Goal: Task Accomplishment & Management: Check status

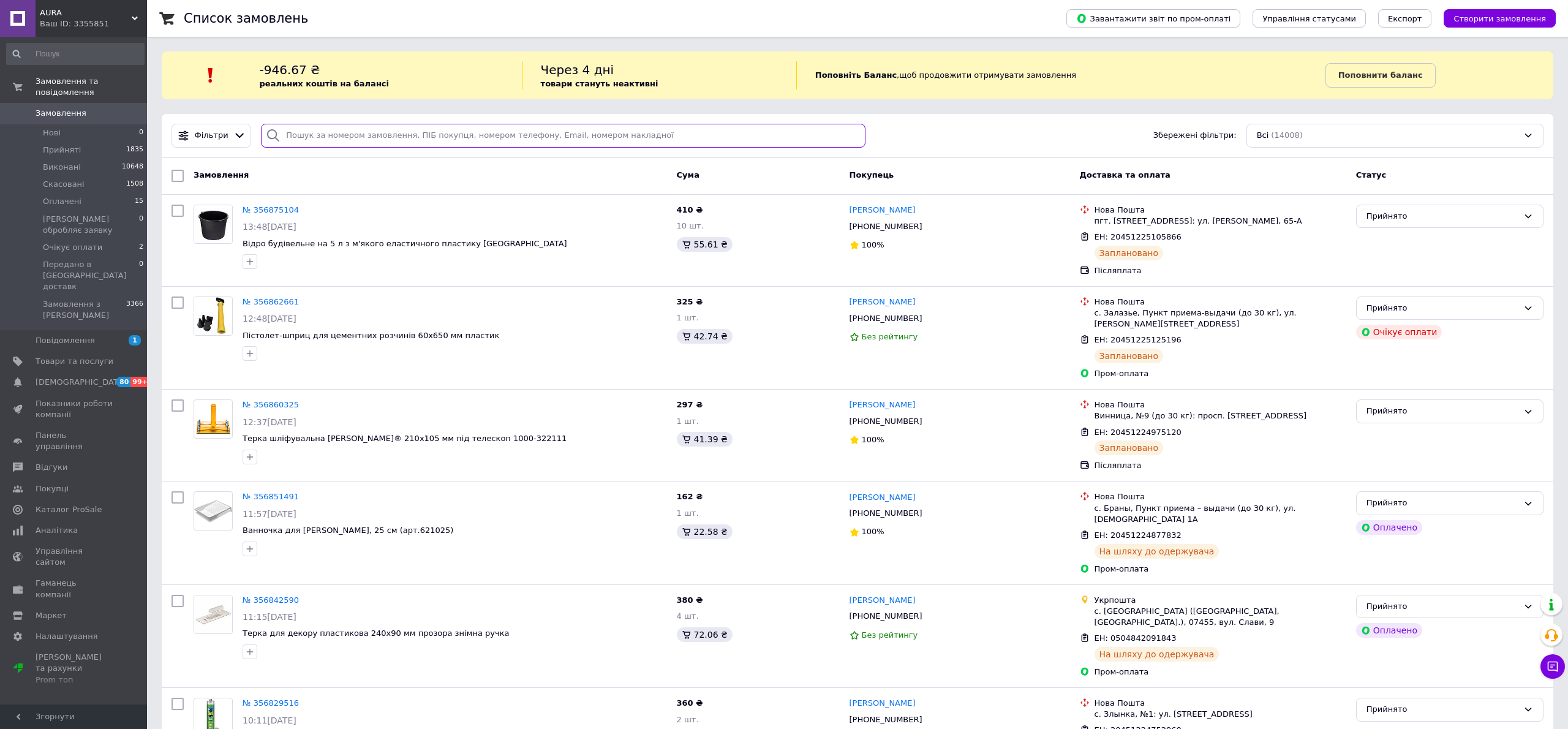
paste input "0730588103"
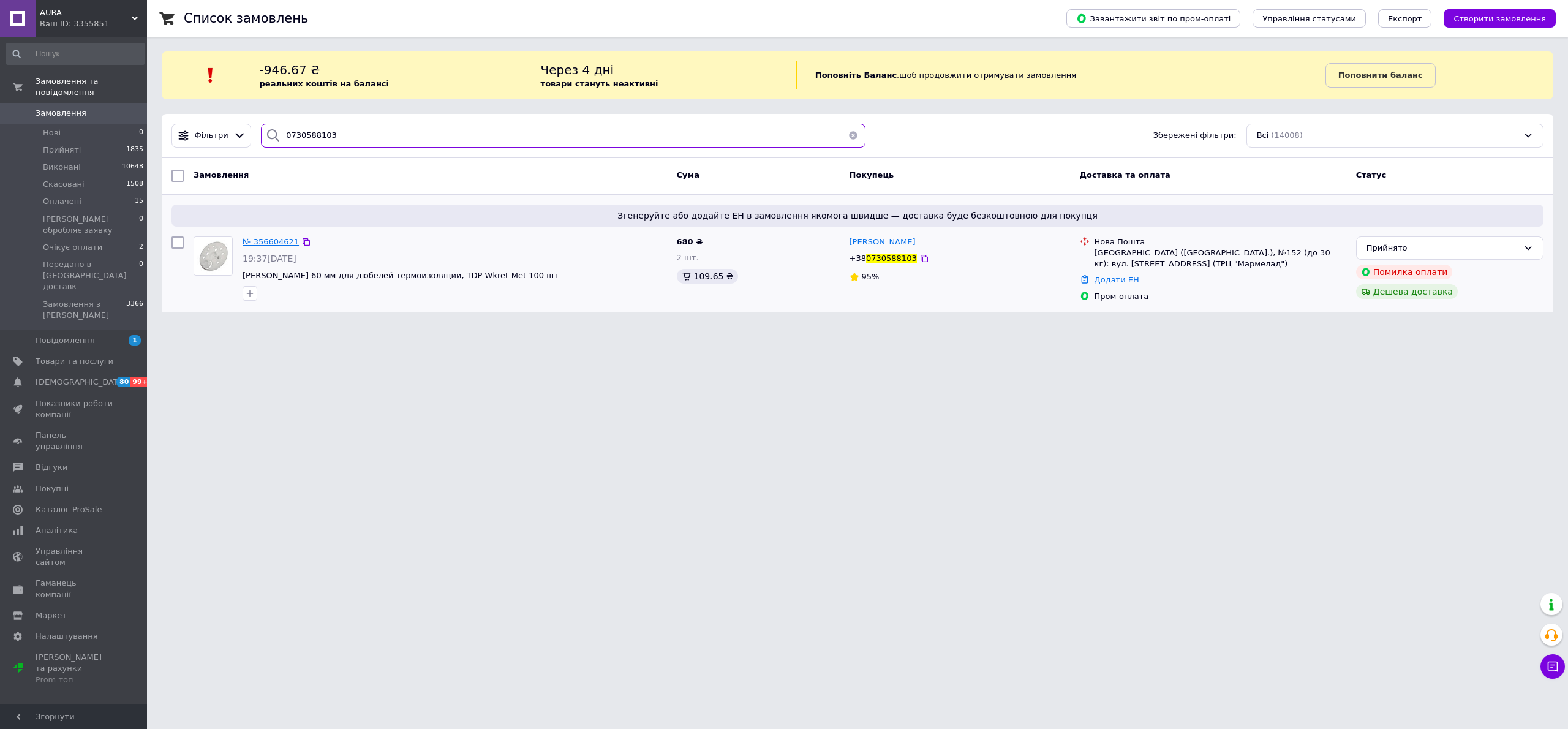
type input "0730588103"
click at [279, 246] on span "№ 356604621" at bounding box center [271, 242] width 57 height 9
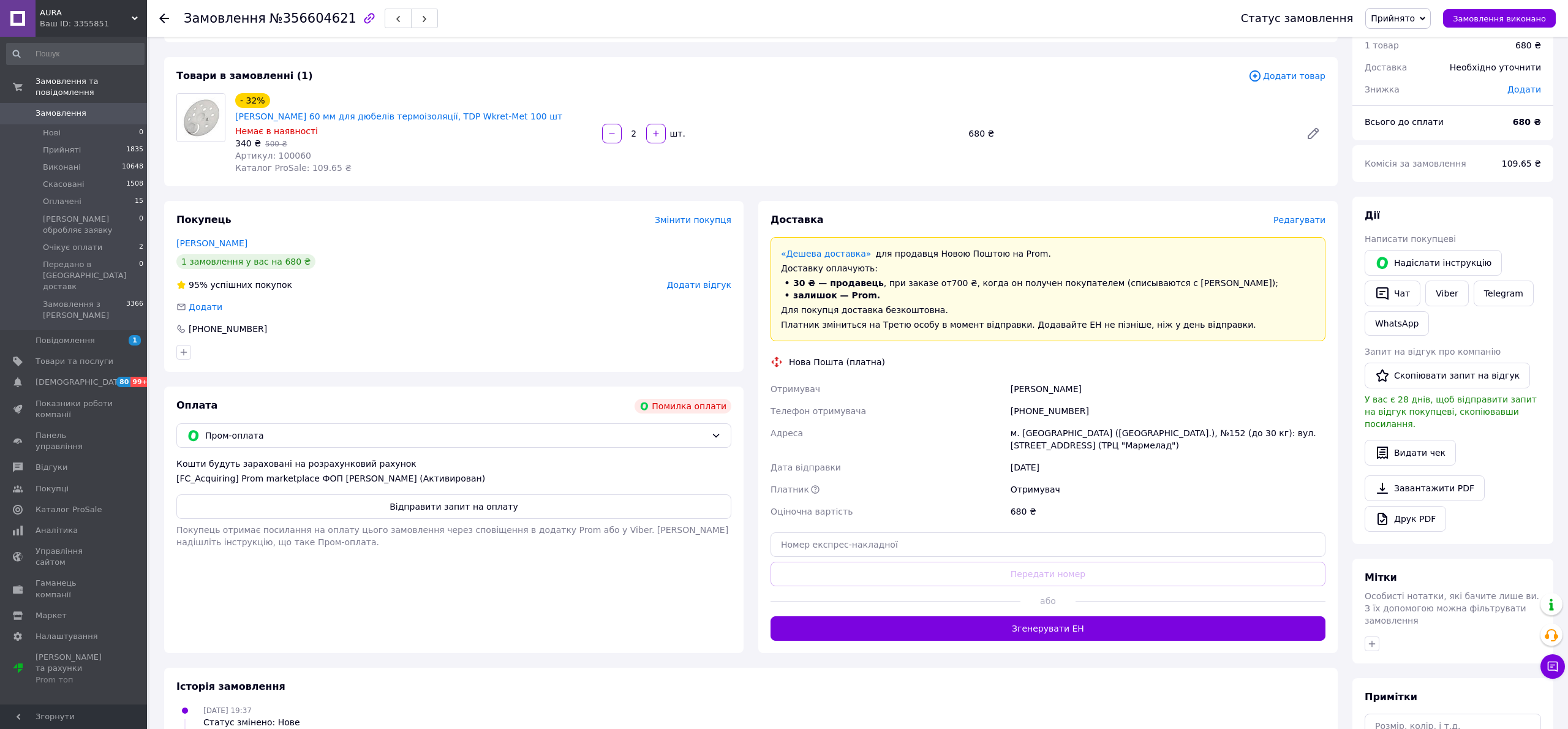
scroll to position [162, 0]
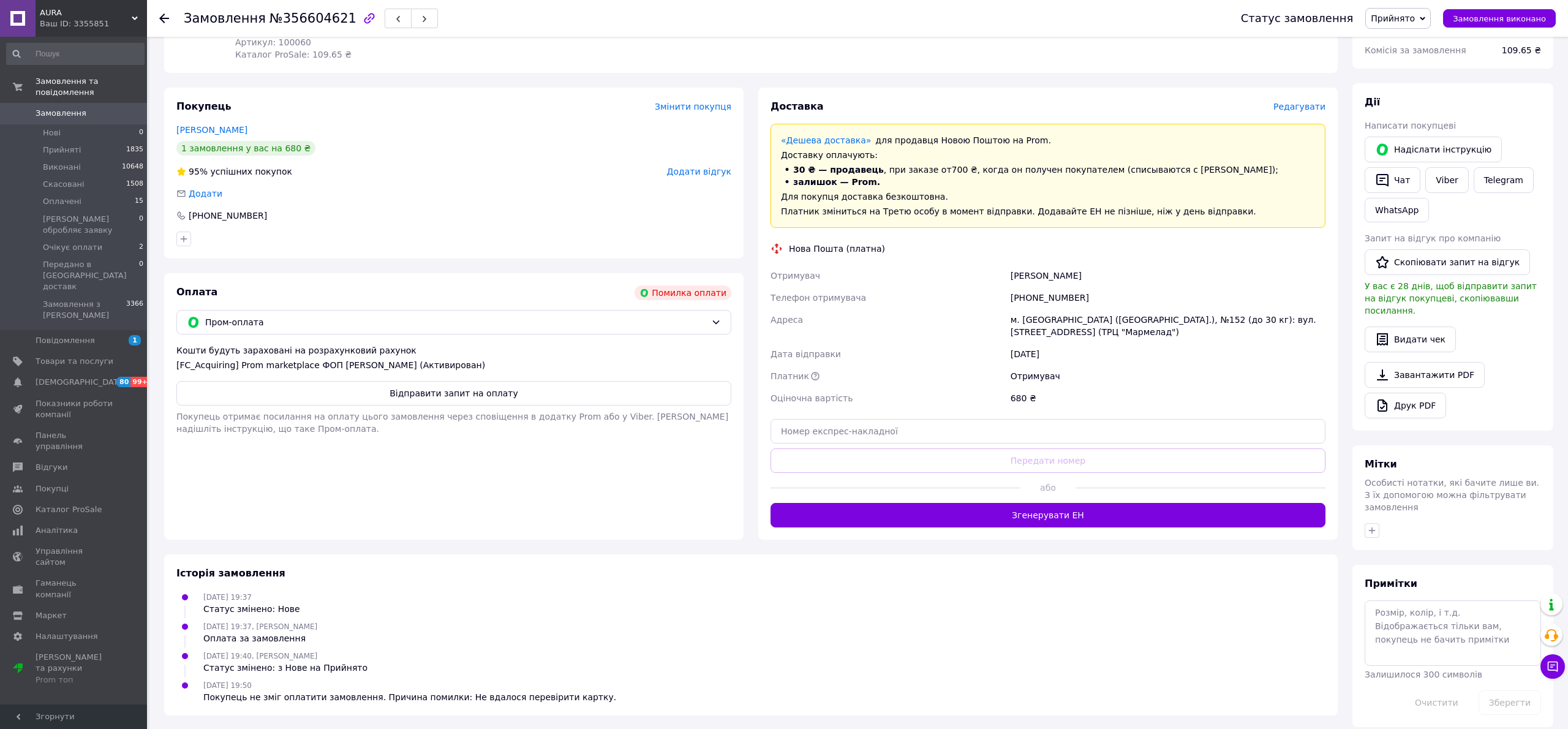
click at [707, 602] on ul "[DATE] 19:37 Статус змінено: Нове [DATE] 19:37, [PERSON_NAME] Оплата за замовле…" at bounding box center [751, 647] width 1149 height 113
drag, startPoint x: 725, startPoint y: 620, endPoint x: 695, endPoint y: 618, distance: 30.1
click at [725, 620] on div "[DATE] 19:37, [PERSON_NAME] Оплата за замовлення" at bounding box center [751, 632] width 1159 height 24
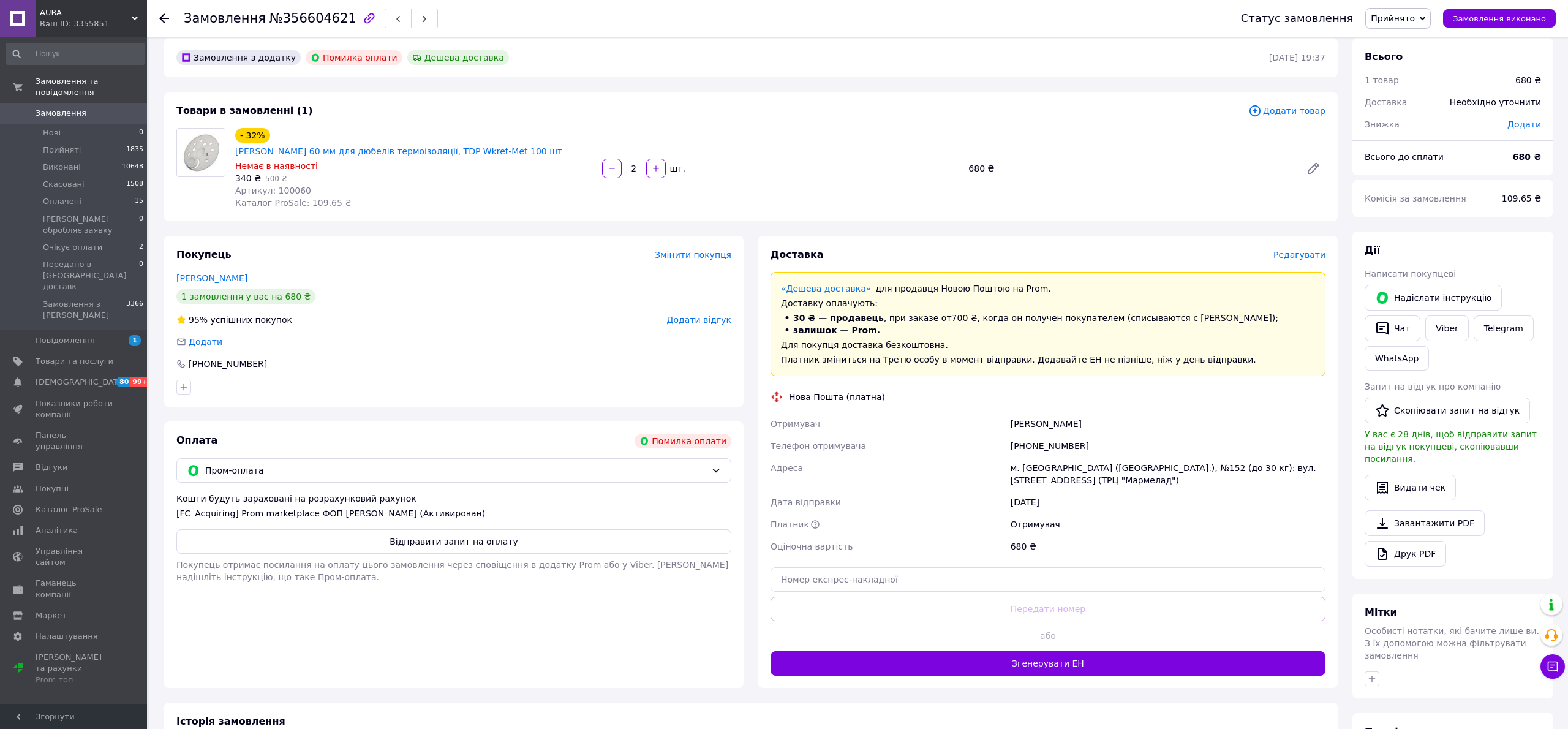
scroll to position [0, 0]
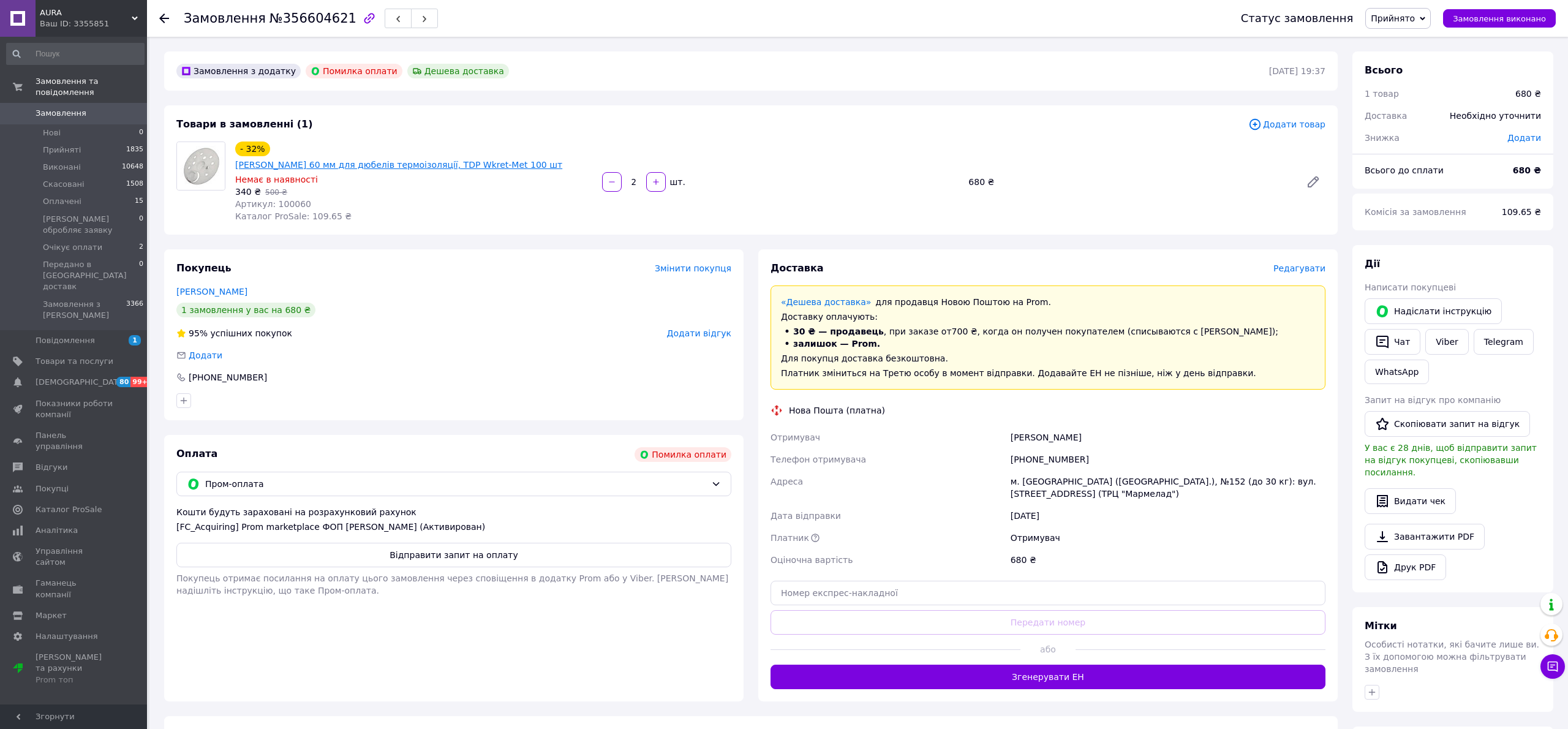
click at [362, 160] on link "[PERSON_NAME] 60 мм для дюбелів термоізоляції, TDP Wkret-Met 100 шт" at bounding box center [398, 165] width 327 height 10
